Goal: Task Accomplishment & Management: Complete application form

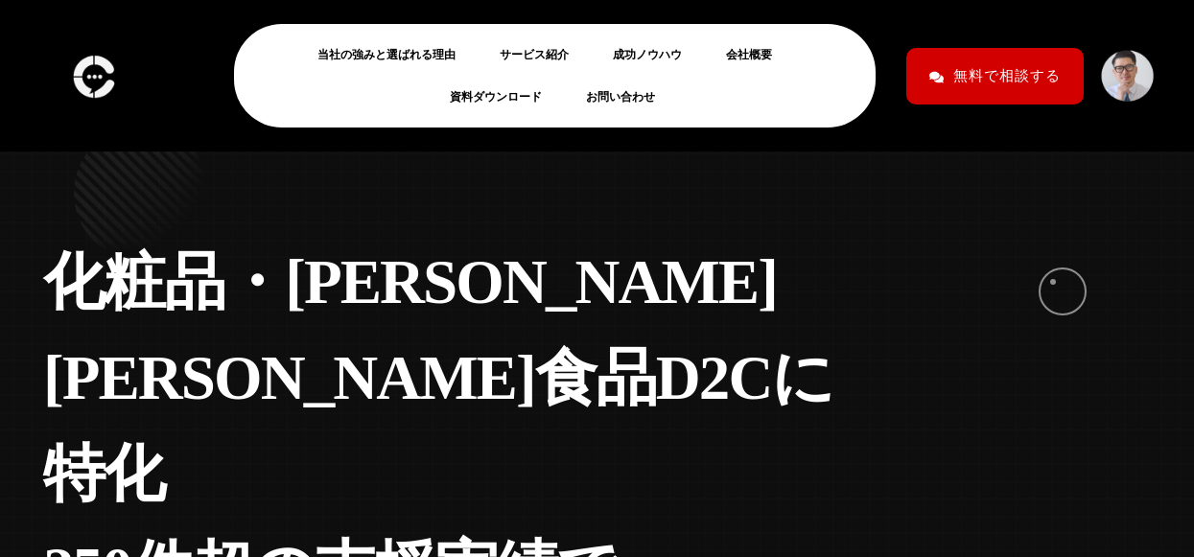
click at [1053, 282] on div "化 粧 品 ・ 健 康 食 品 D 2 C に 特 化 2 5 0 件 超 の 支 援 実 績 で 成 果 を 出 す 実 行 支 援 型 コ ン サ ル 個…" at bounding box center [597, 521] width 1137 height 659
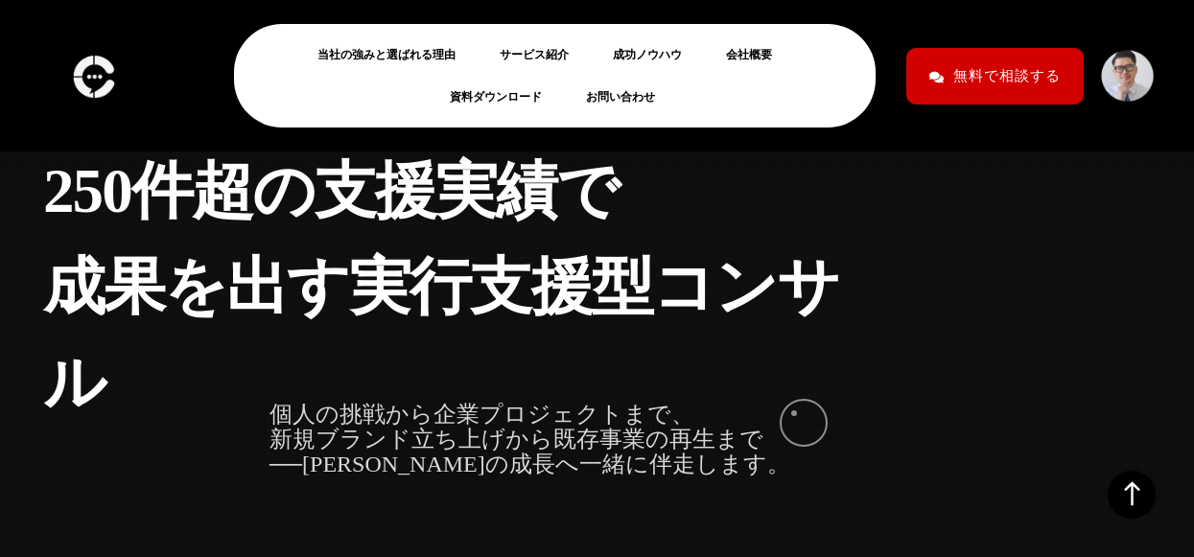
scroll to position [384, 0]
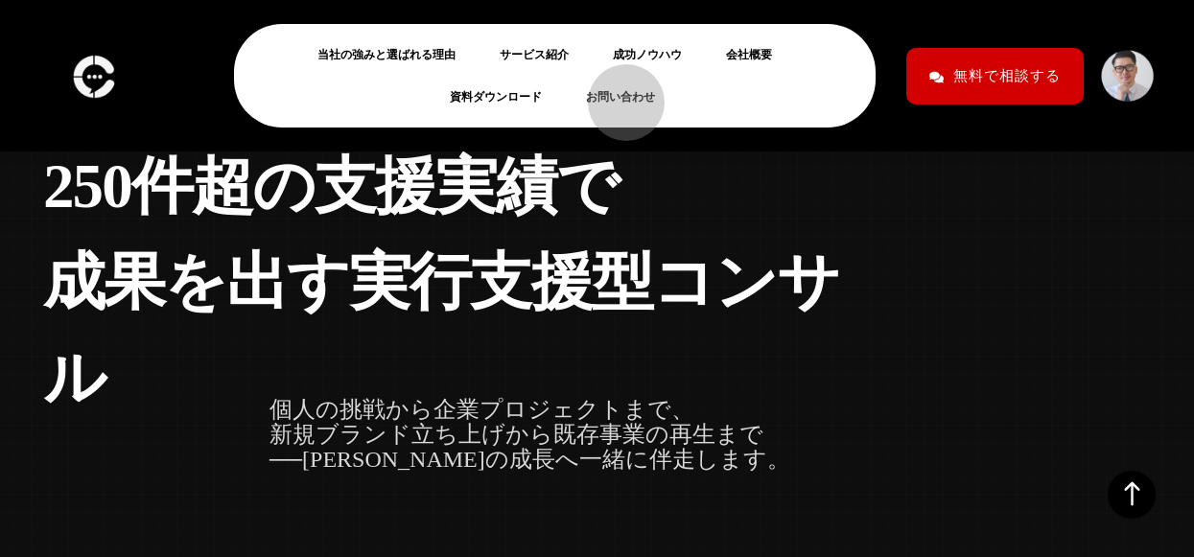
click at [617, 93] on link "お問い合わせ" at bounding box center [628, 96] width 84 height 23
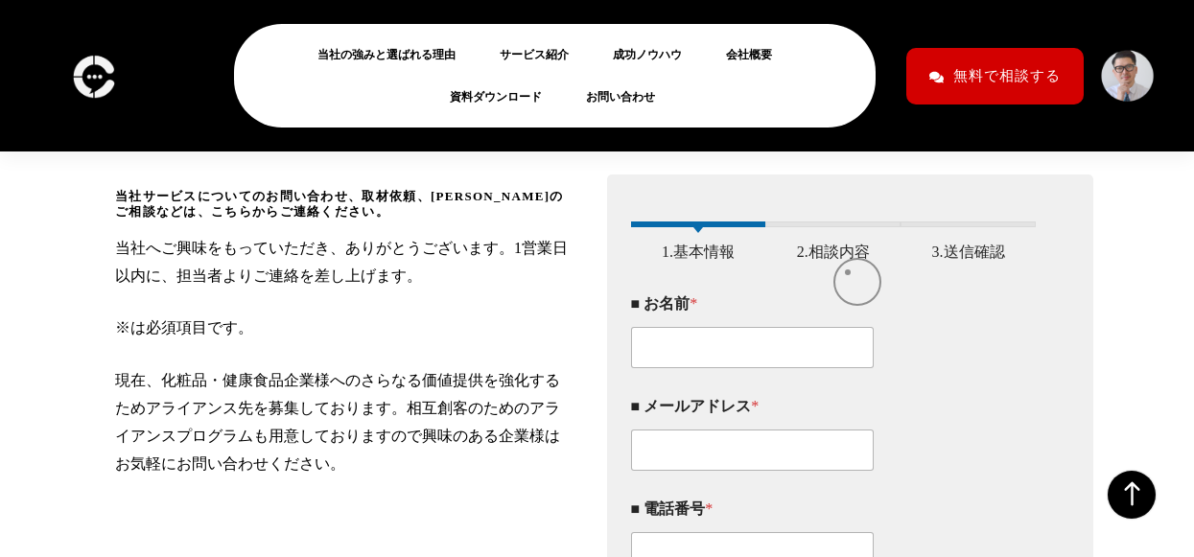
scroll to position [288, 0]
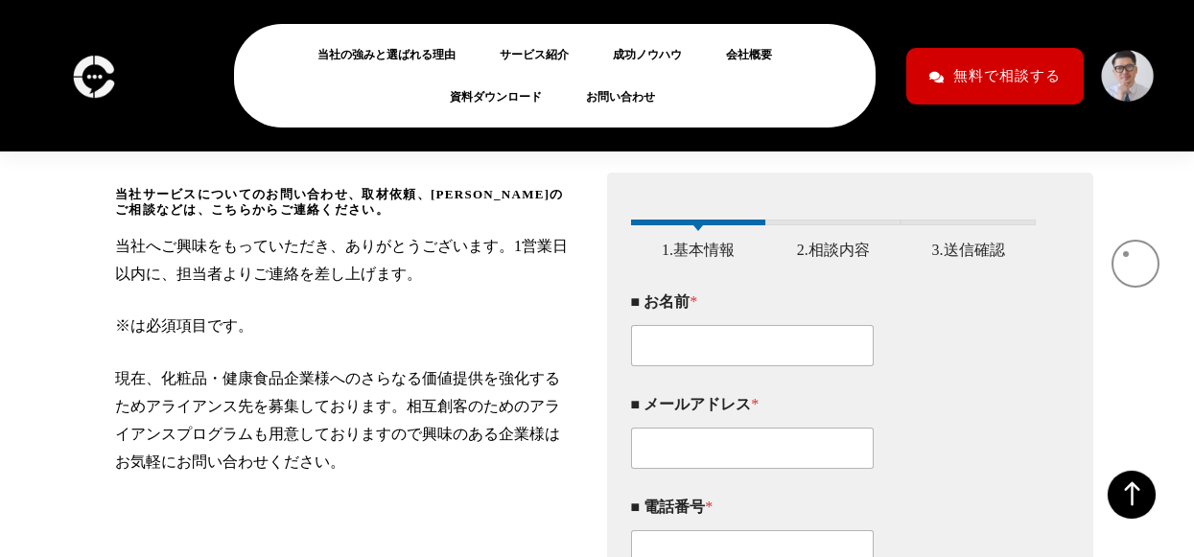
click at [1126, 254] on div "当社サービスについてのお問い合わせ、取材依頼、アライアンスのご相談などは、こちらからご連絡ください。 当社へご興味をもっていただき、ありがとうございます。1営…" at bounding box center [597, 398] width 1194 height 625
click at [619, 94] on link "お問い合わせ" at bounding box center [628, 96] width 84 height 23
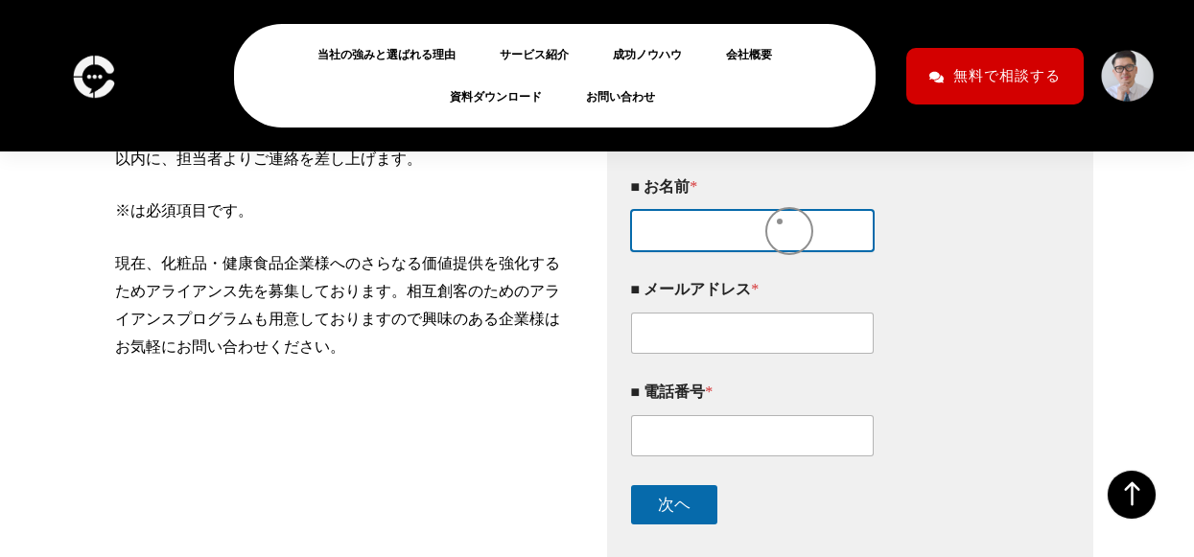
click at [771, 222] on div "■ お名前 *" at bounding box center [834, 214] width 406 height 103
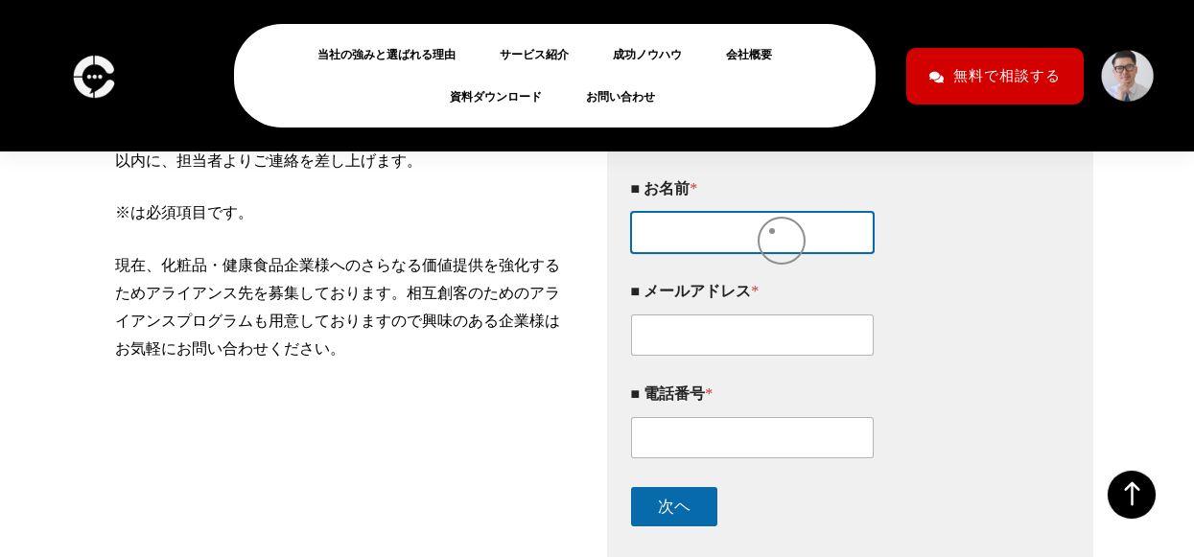
scroll to position [398, 0]
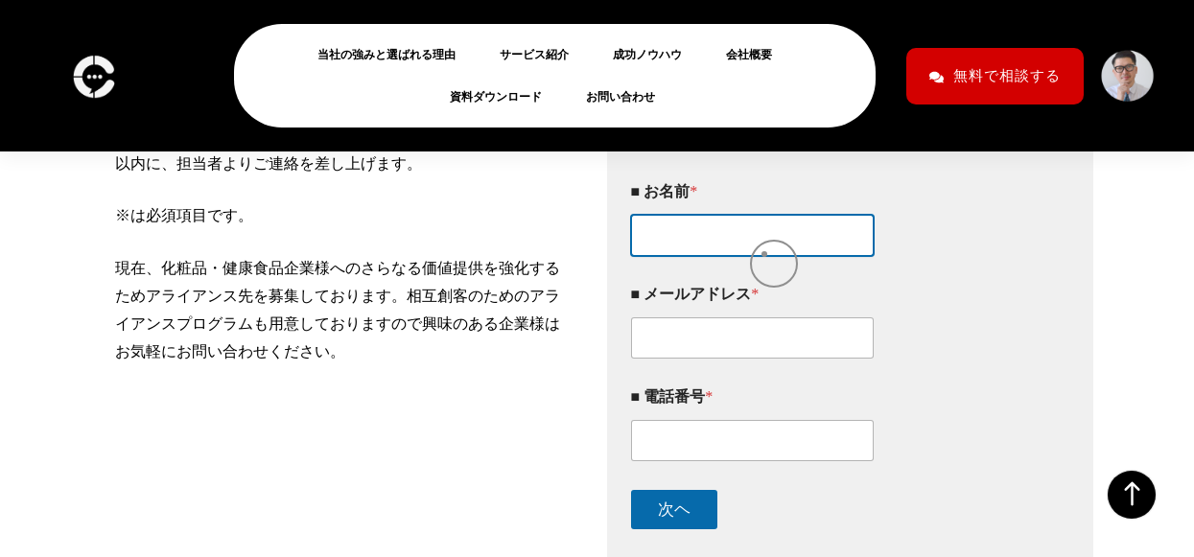
click at [764, 254] on input "■ お名前 *" at bounding box center [753, 235] width 244 height 41
type input "大西　紘司"
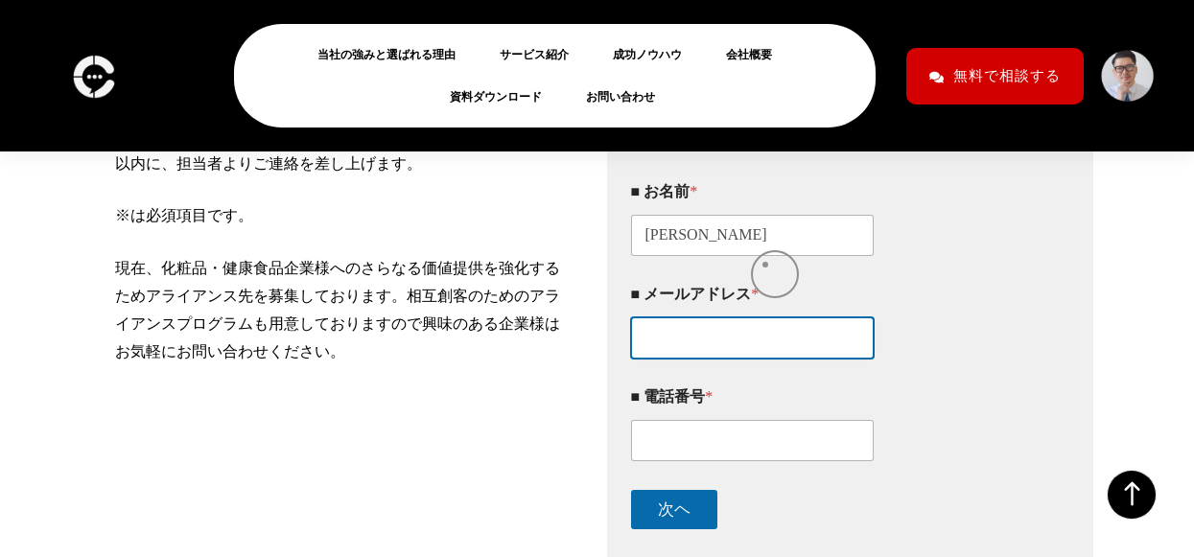
type input "onishik@kaedegroup.com"
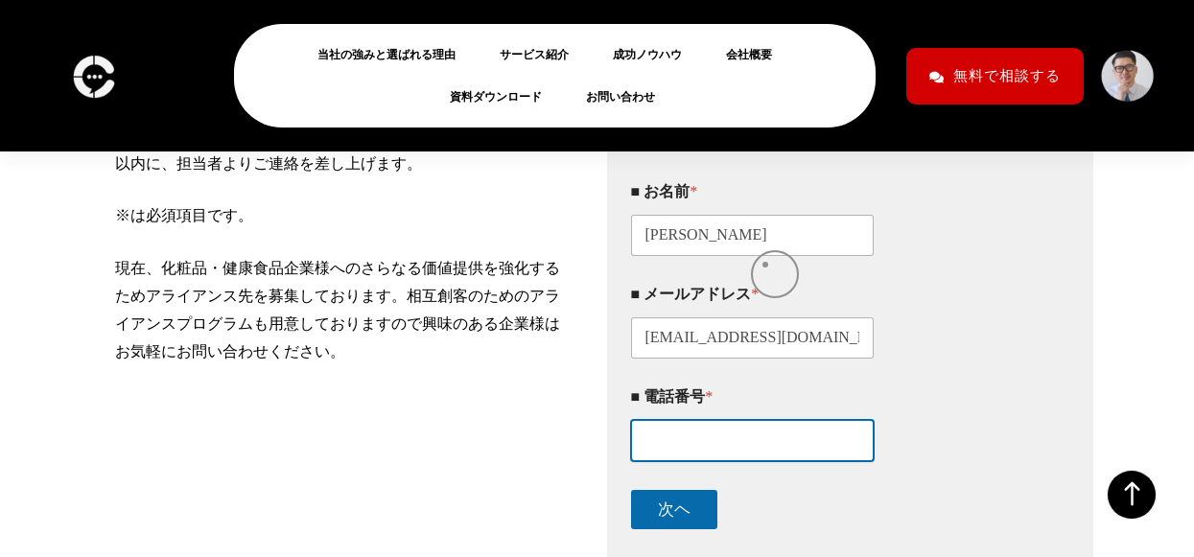
type input "0362057994"
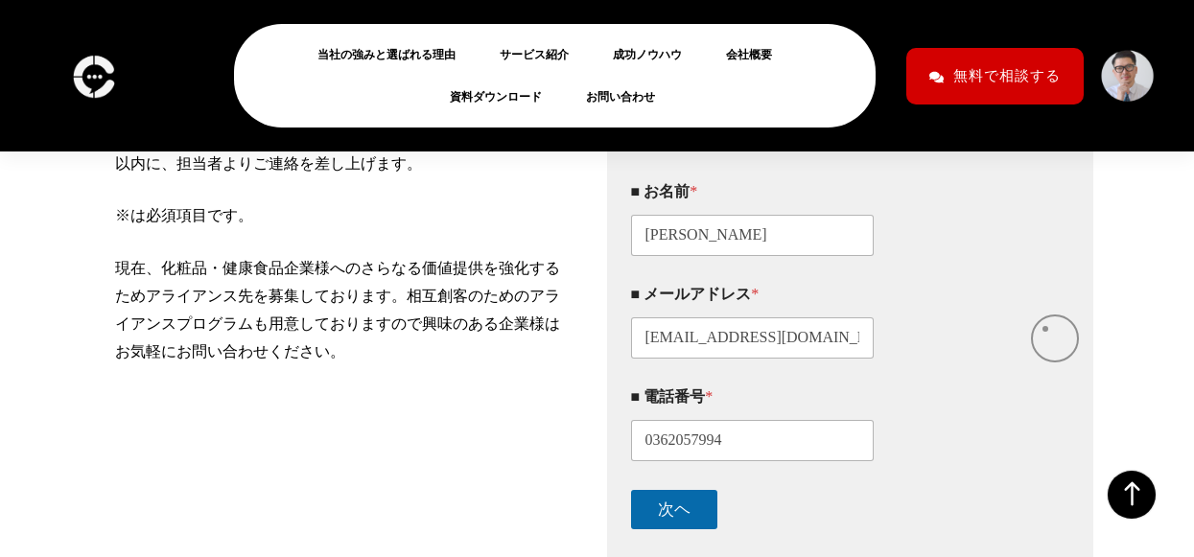
click at [1046, 329] on div "このフォームに入力するには、ブラウザーで JavaScript を有効にしてください。 1 1.基本情報 2 2.相談内容 3 3.送信確認 ■ お名前 * …" at bounding box center [850, 326] width 487 height 529
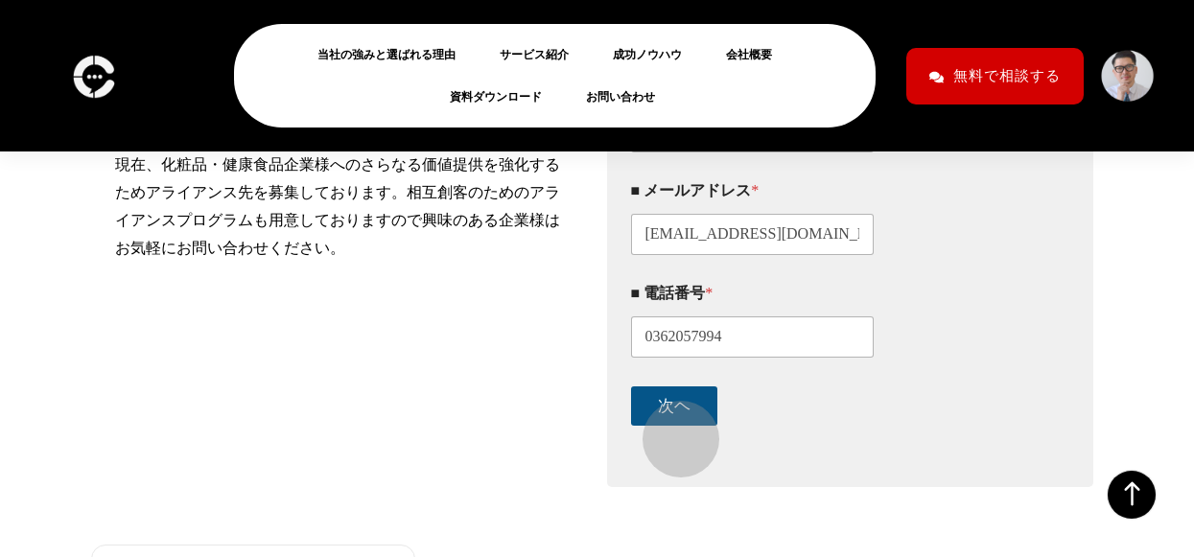
scroll to position [505, 0]
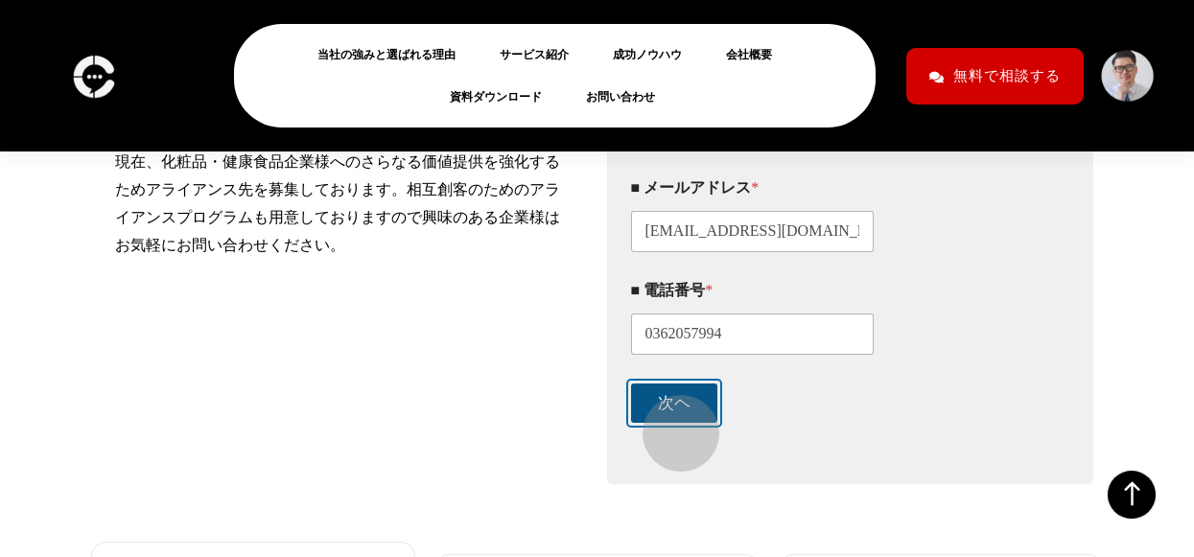
click at [672, 423] on button "次ヘ" at bounding box center [674, 403] width 86 height 39
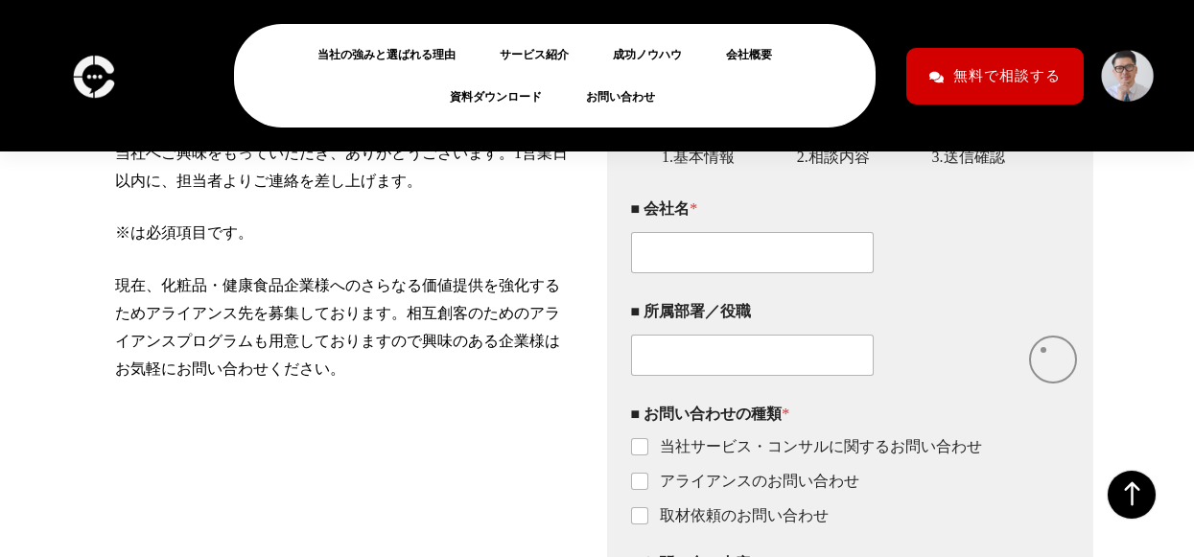
scroll to position [378, 0]
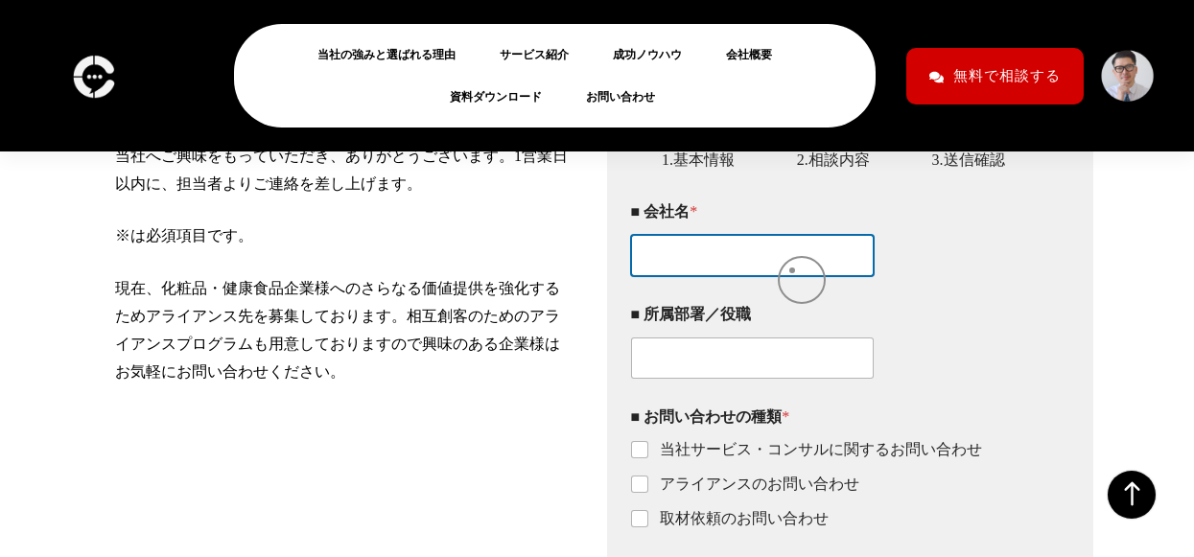
click at [792, 271] on input "■ 会社名 *" at bounding box center [753, 255] width 244 height 41
type input "かえでファイナンシャルアドバイザリー株式会社"
click at [861, 276] on input "かえでファイナンシャルアドバイザリー株式会社" at bounding box center [753, 255] width 244 height 41
drag, startPoint x: 861, startPoint y: 276, endPoint x: 1003, endPoint y: 285, distance: 142.2
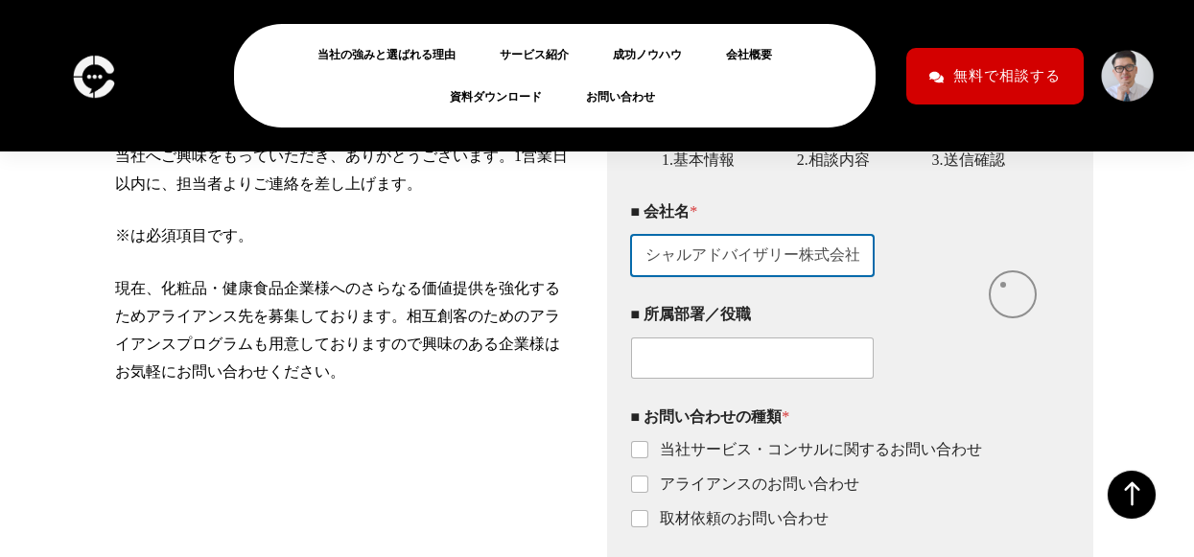
click at [1003, 285] on div "■ 会社名 * かえでファイナンシャルアドバイザリー株式会社" at bounding box center [834, 239] width 406 height 103
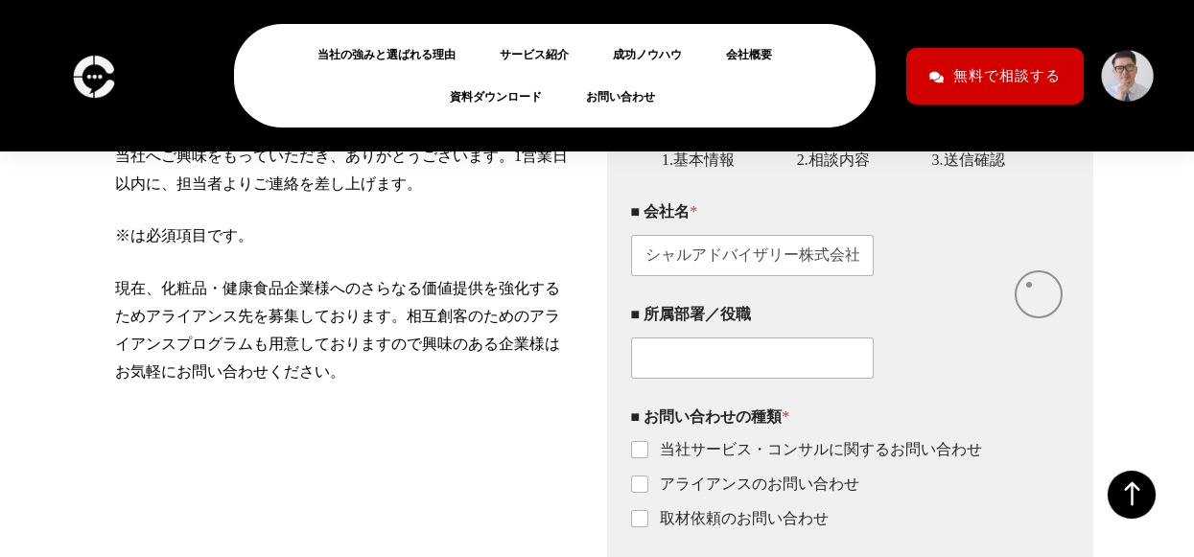
click at [1074, 281] on div "このフォームに入力するには、ブラウザーで JavaScript を有効にしてください。 1 1.基本情報 2 2.相談内容 3 3.送信確認 ■ お名前 * …" at bounding box center [850, 517] width 487 height 869
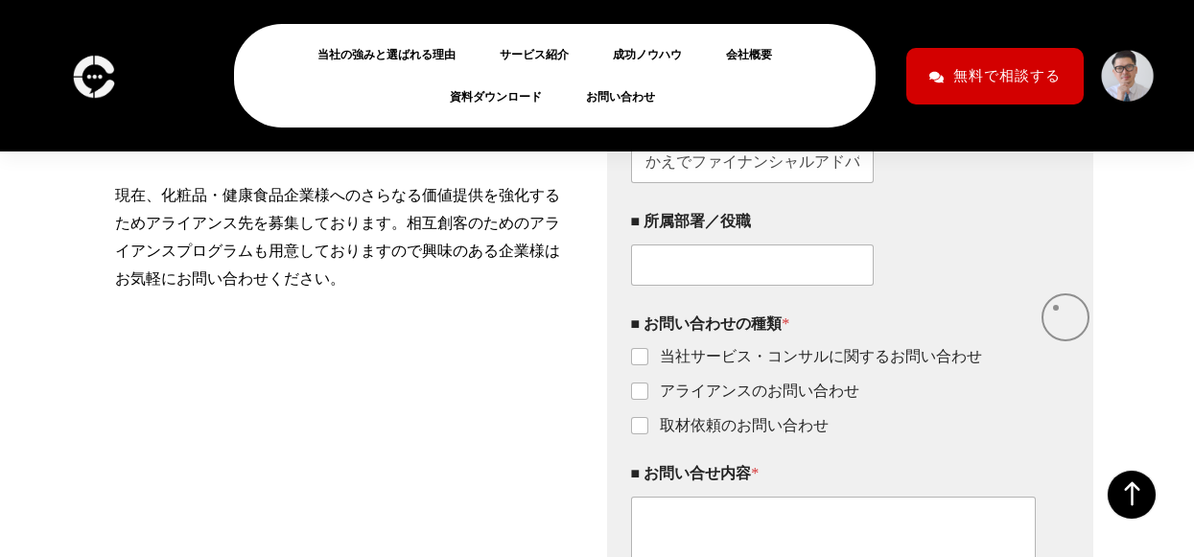
scroll to position [474, 0]
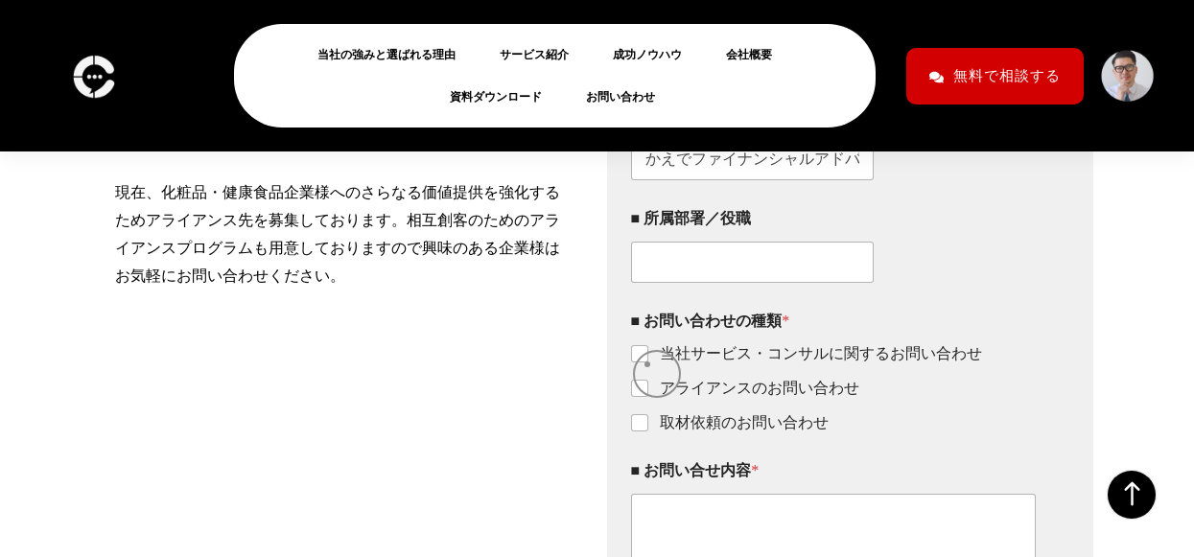
click at [649, 365] on label "当社サービス・コンサルに関するお問い合わせ" at bounding box center [816, 354] width 334 height 20
click at [648, 363] on input "当社サービス・コンサルに関するお問い合わせ" at bounding box center [640, 354] width 15 height 15
checkbox input "true"
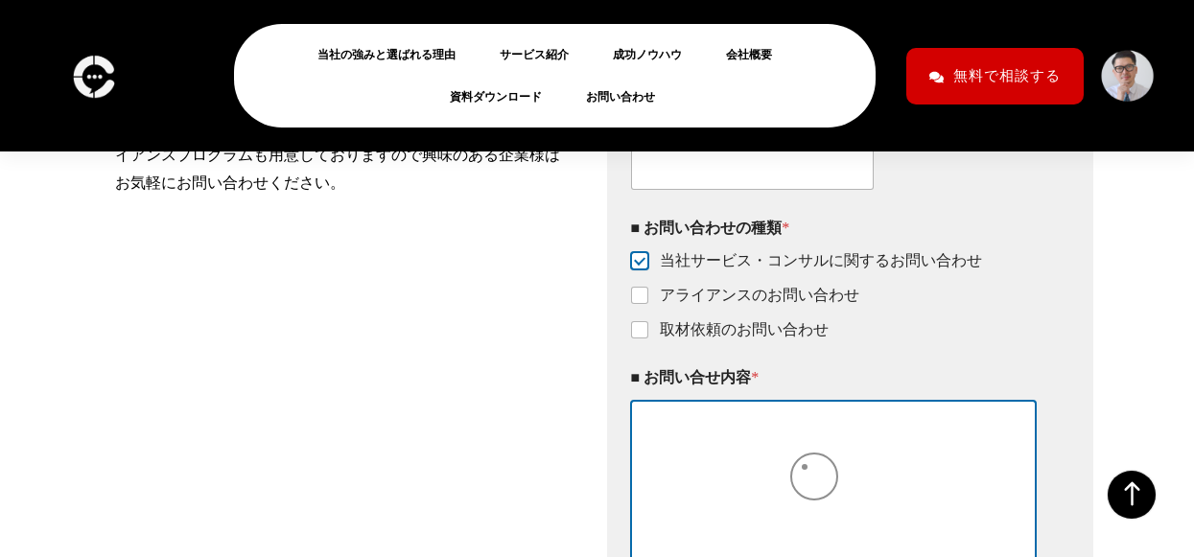
click at [764, 460] on textarea "■ お問い合せ内容 *" at bounding box center [834, 506] width 406 height 210
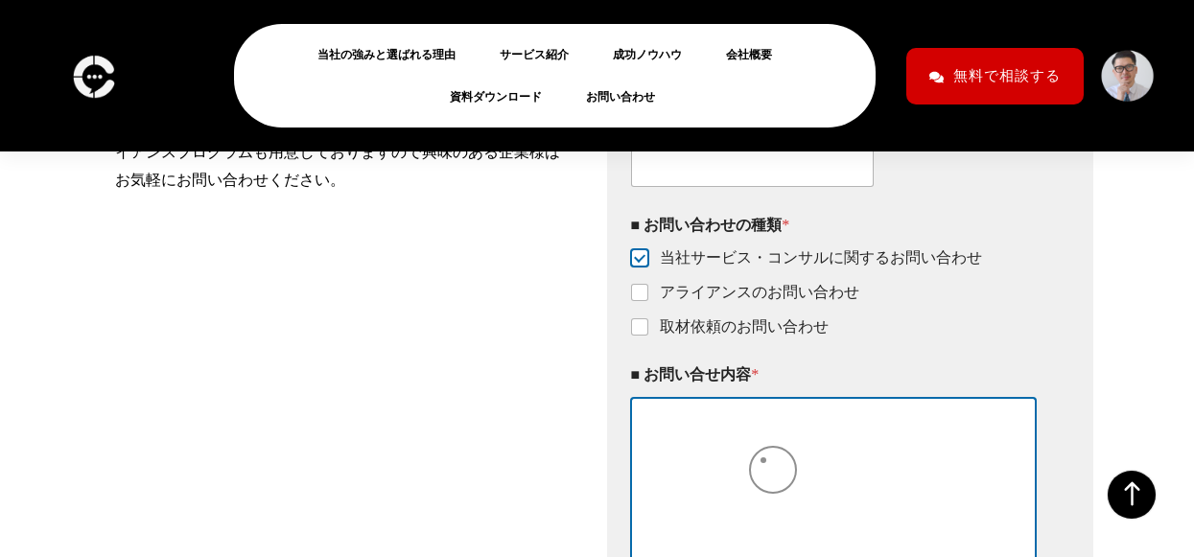
paste textarea "LOVOTの仕組みやお世話の仕方についても詳しく説明"
type textarea "LOVOTの仕組みやお世話の仕方についても詳しく説明"
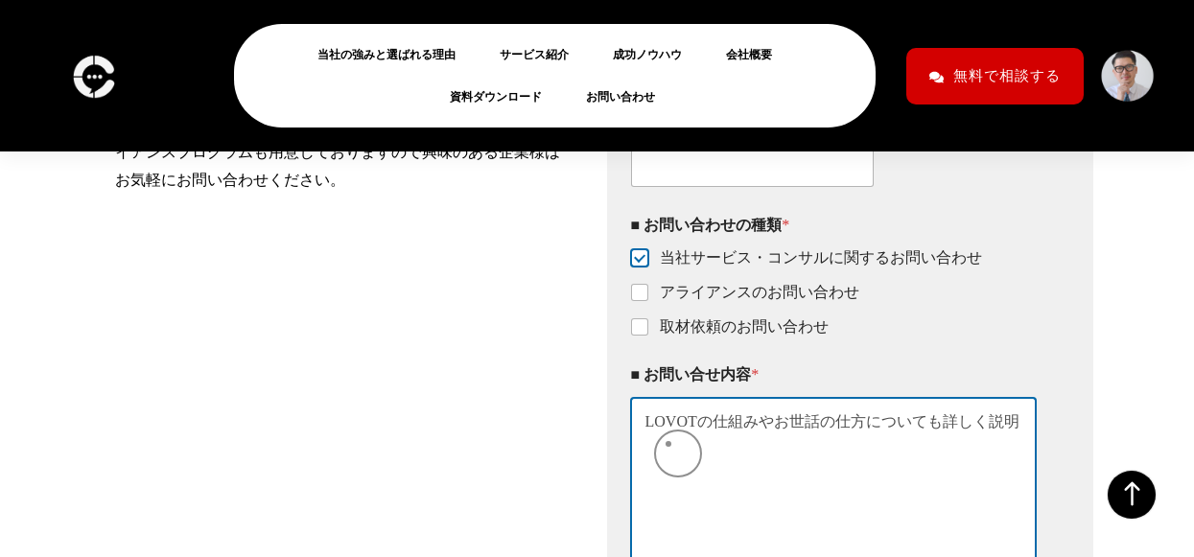
drag, startPoint x: 1025, startPoint y: 437, endPoint x: 602, endPoint y: 445, distance: 422.2
click at [602, 445] on div "当社サービスについてのお問い合わせ、取材依頼、アライアンスのご相談などは、こちらからご連絡ください。 当社へご興味をもっていただき、ありがとうございます。1営…" at bounding box center [597, 325] width 1012 height 888
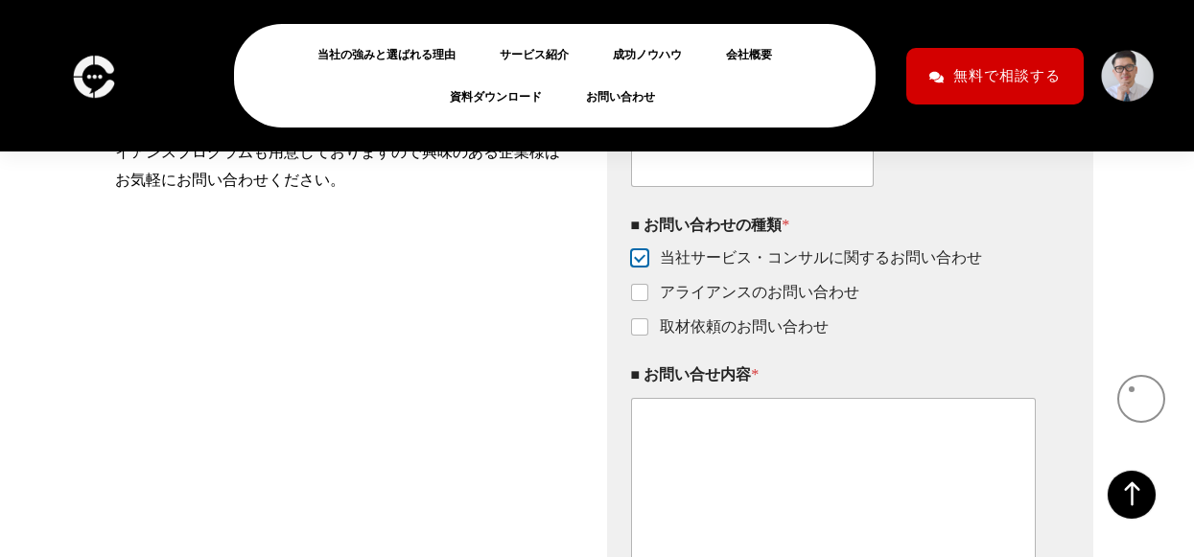
click at [1132, 389] on div "当社サービスについてのお問い合わせ、取材依頼、アライアンスのご相談などは、こちらからご連絡ください。 当社へご興味をもっていただき、ありがとうございます。1営…" at bounding box center [597, 286] width 1194 height 965
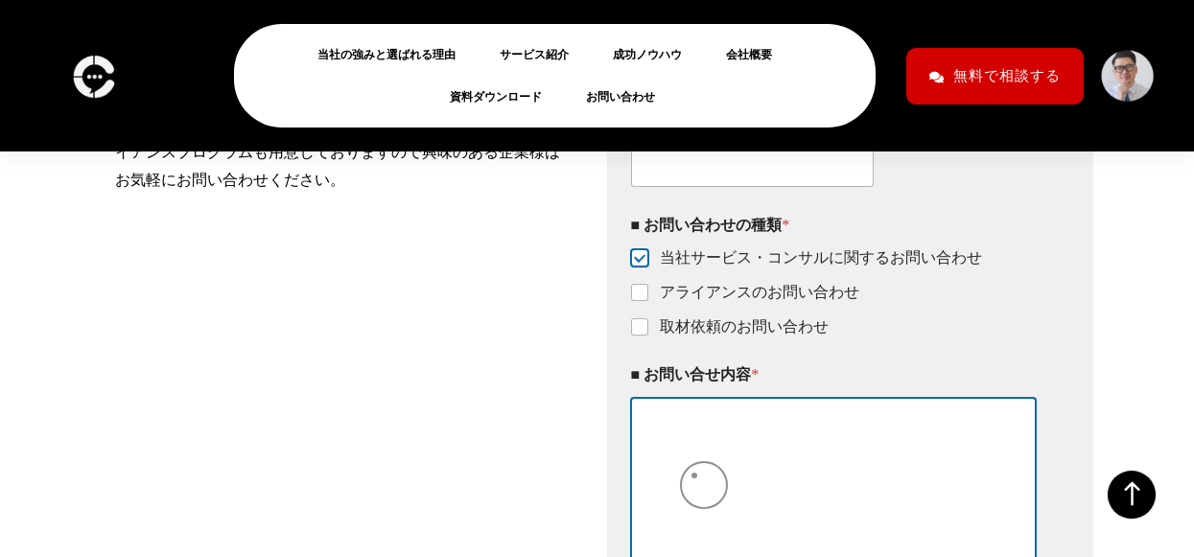
click at [694, 464] on textarea "■ お問い合せ内容 *" at bounding box center [834, 503] width 406 height 210
paste textarea "M&A売却案件（独自のドクターズコスメ開発・販売事業）のご提案 Ｍ&Ａ／経営企画ご担当者様 突然のご連絡失礼いたします。 私かえでファイナンシャルアドバイザリ…"
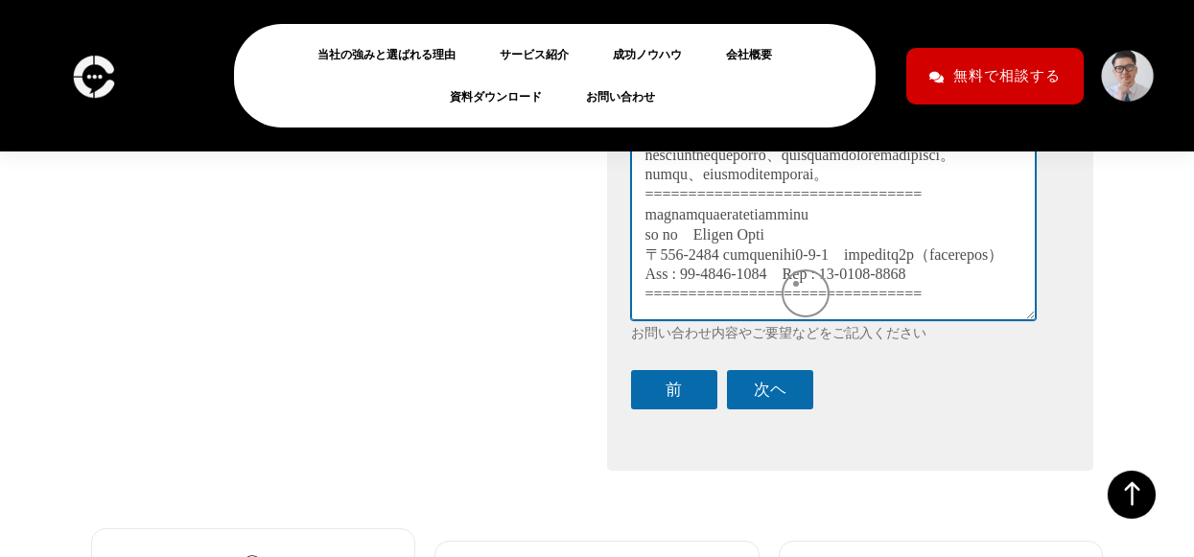
scroll to position [776, 0]
type textarea "M&A売却案件（独自のドクターズコスメ開発・販売事業）のご提案 Ｍ&Ａ／経営企画ご担当者様 突然のご連絡失礼いたします。 私かえでファイナンシャルアドバイザリ…"
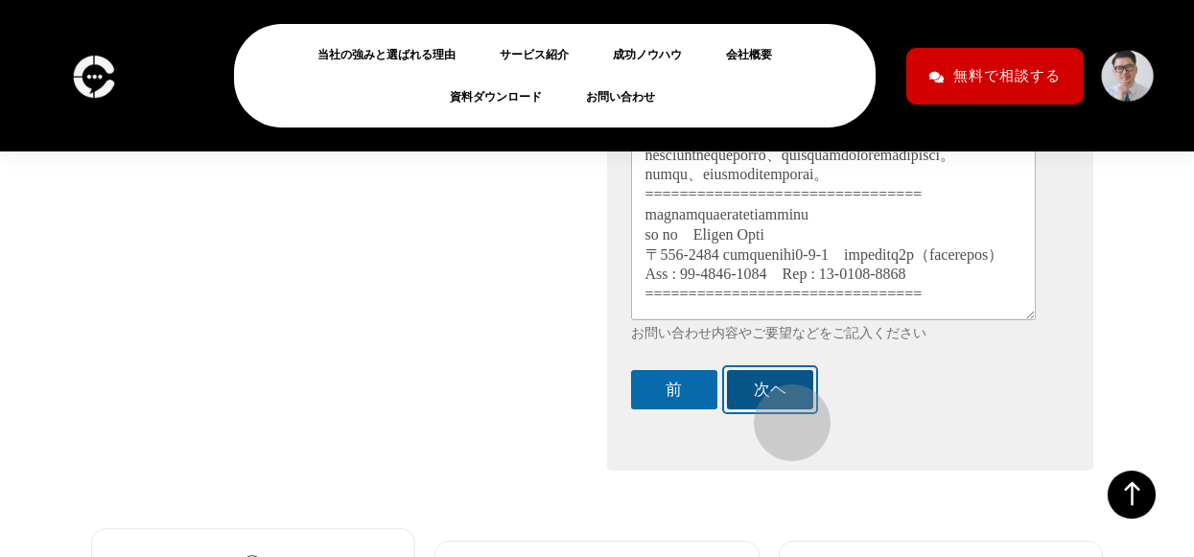
click at [783, 410] on button "次ヘ" at bounding box center [770, 389] width 86 height 39
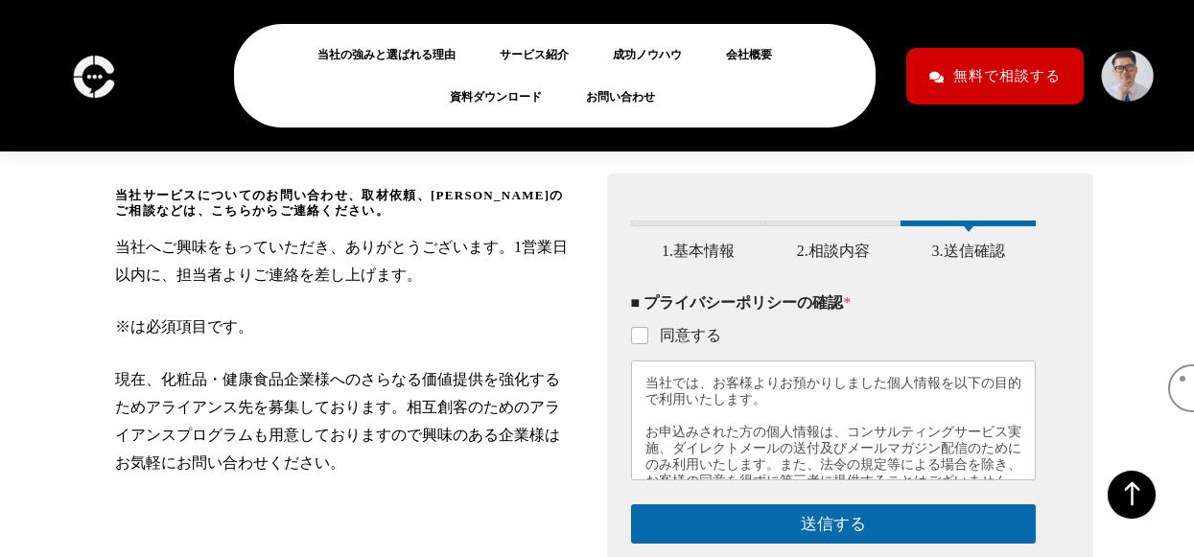
scroll to position [288, 0]
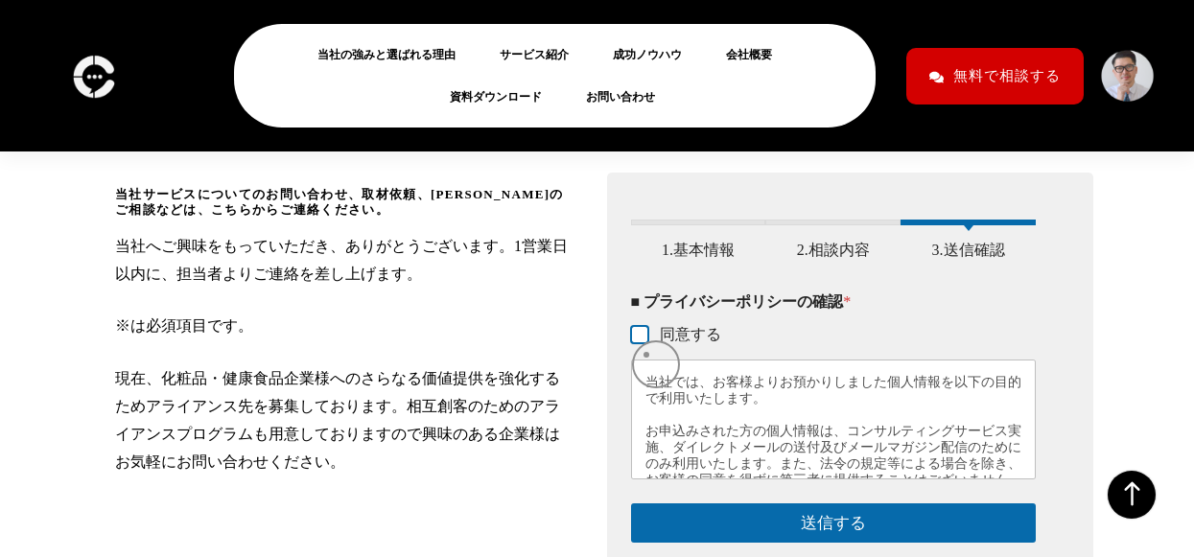
click at [647, 343] on input "同意する" at bounding box center [640, 335] width 15 height 15
checkbox input "true"
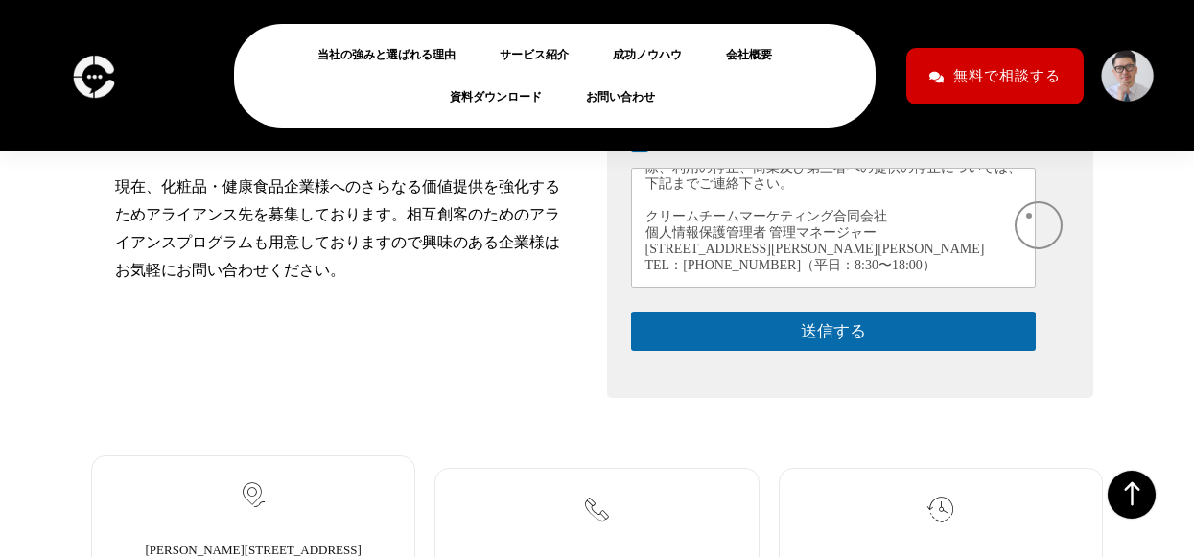
scroll to position [561, 0]
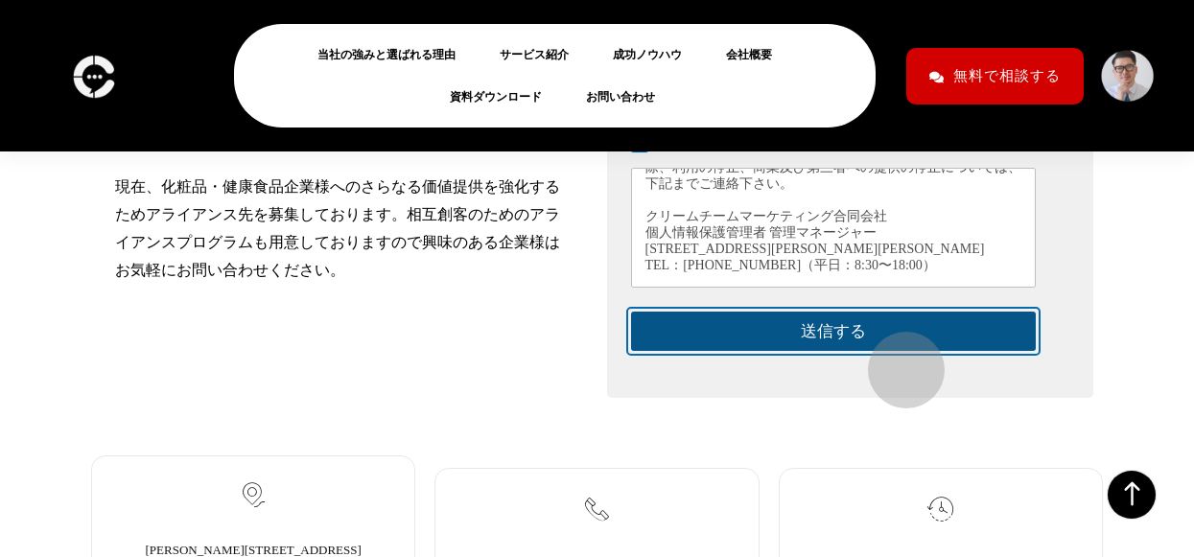
click at [897, 351] on button "送信する" at bounding box center [834, 331] width 406 height 39
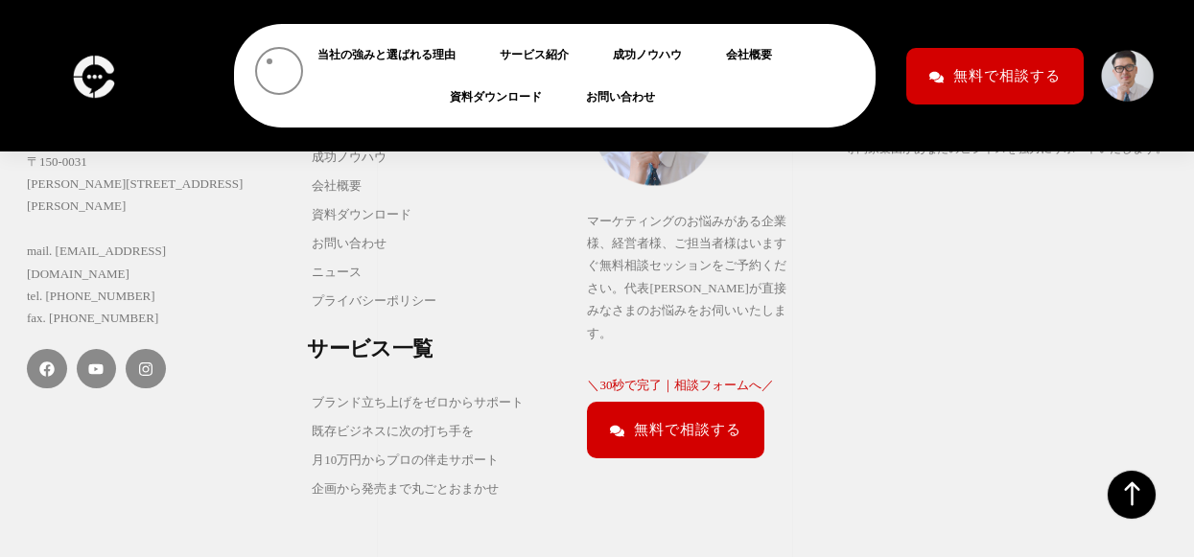
scroll to position [1168, 0]
